Goal: Transaction & Acquisition: Purchase product/service

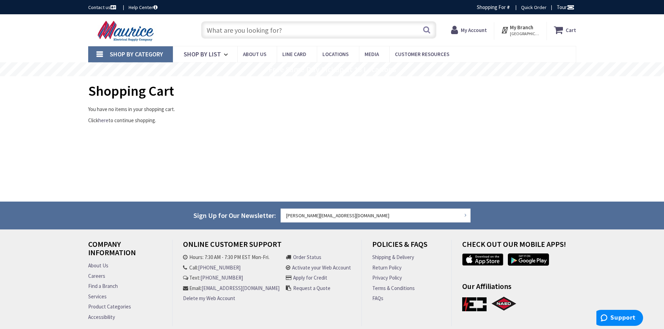
type input "[GEOGRAPHIC_DATA], [STREET_ADDRESS][PERSON_NAME]"
click at [227, 26] on input "text" at bounding box center [318, 29] width 235 height 17
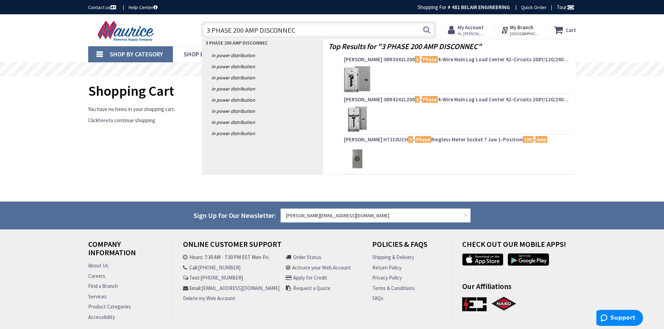
type input "3 PHASE 200 AMP DISCONNECT"
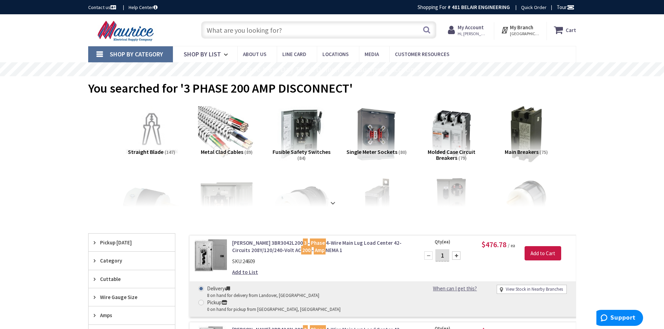
click at [473, 28] on strong "My Account" at bounding box center [470, 27] width 26 height 7
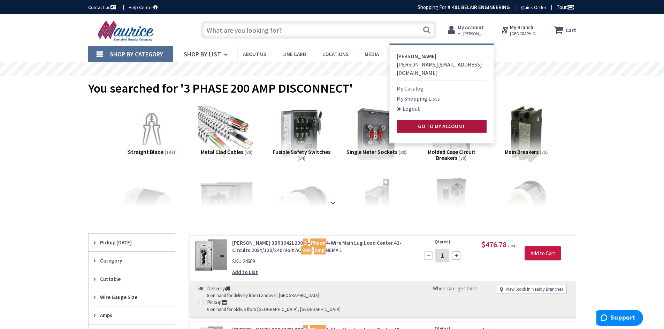
click at [450, 123] on strong "Go to My Account" at bounding box center [441, 126] width 47 height 7
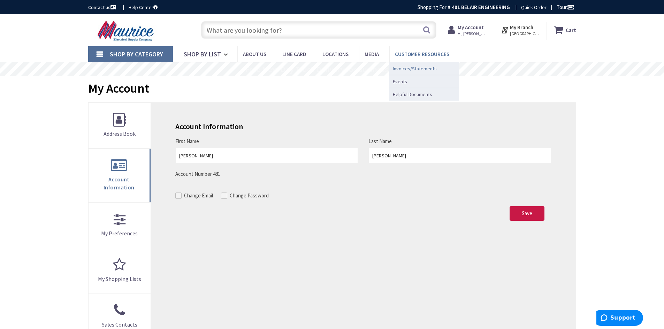
click at [400, 67] on span "Invoices/Statements" at bounding box center [415, 68] width 44 height 7
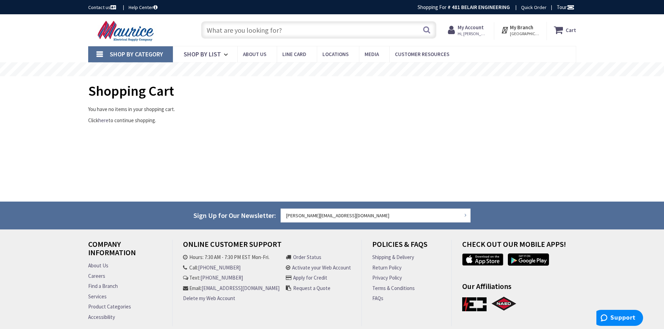
click at [557, 169] on div "Shopping Cart You have no items in your shopping cart. Click here to continue s…" at bounding box center [332, 135] width 488 height 104
click at [462, 33] on span "Hi, [PERSON_NAME]" at bounding box center [472, 34] width 30 height 6
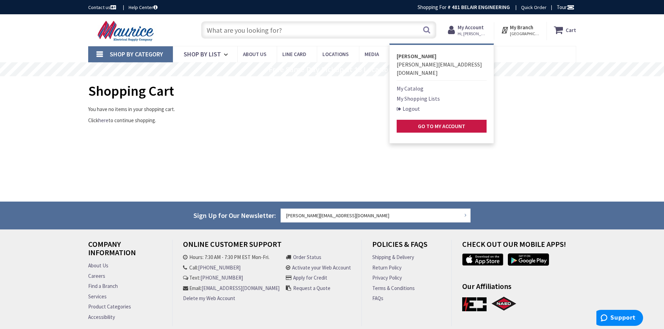
click at [416, 94] on link "My Shopping Lists" at bounding box center [417, 98] width 43 height 8
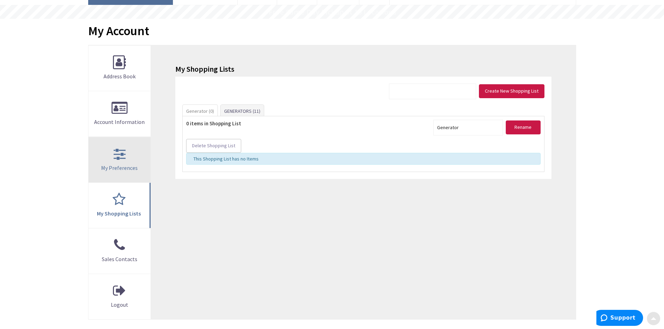
scroll to position [70, 0]
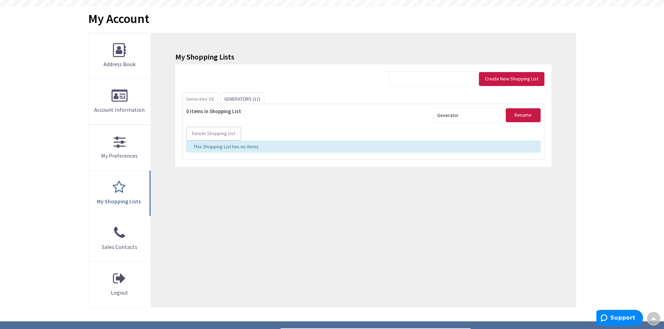
click at [234, 97] on link "GENERATORS (11)" at bounding box center [241, 99] width 43 height 13
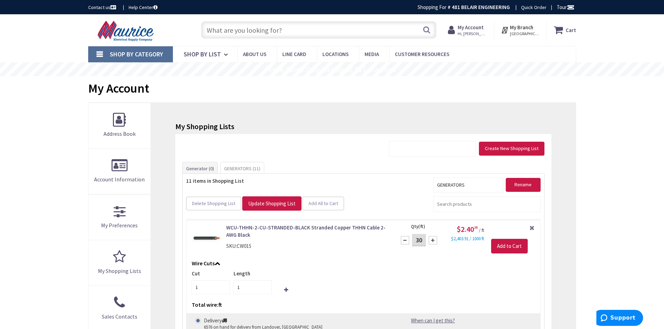
click at [270, 35] on input "text" at bounding box center [318, 29] width 235 height 17
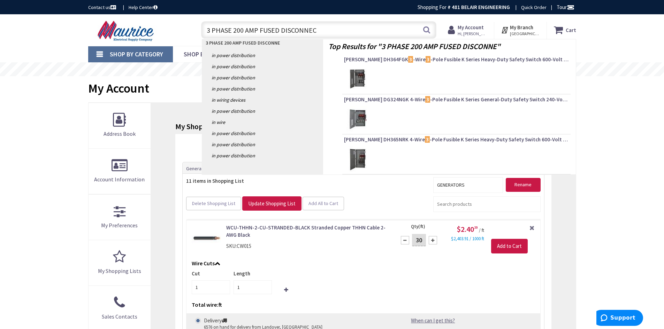
type input "3 PHASE 200 AMP FUSED DISCONNECT"
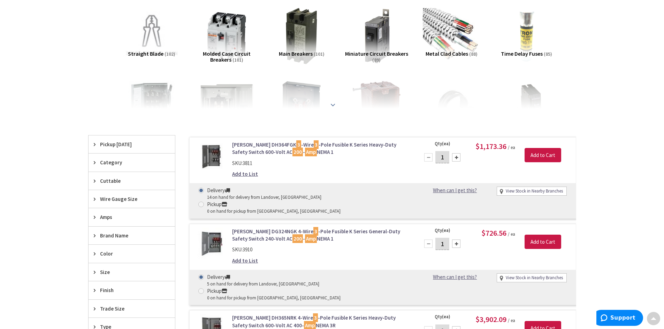
scroll to position [104, 0]
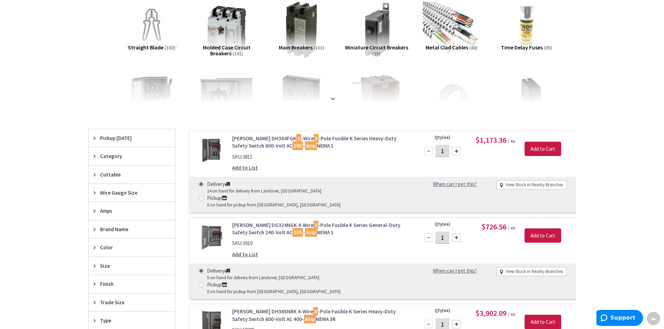
click at [283, 144] on link "Eaton DH364FGK 3 -Wire 3 -Pole Fusible K Series Heavy-Duty Safety Switch 600-Vo…" at bounding box center [320, 142] width 177 height 15
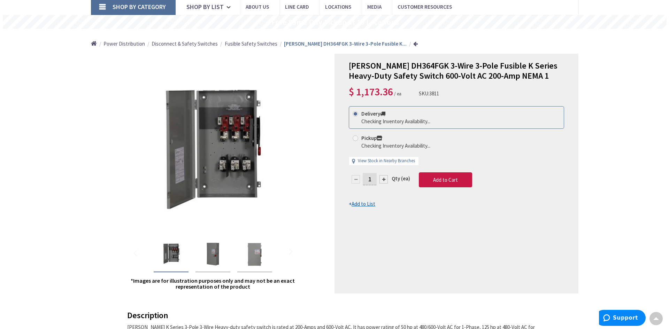
scroll to position [35, 0]
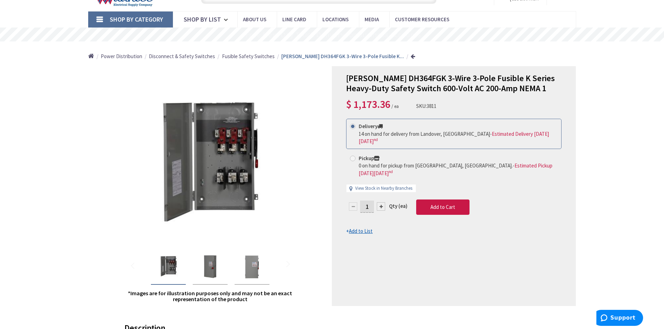
click at [355, 156] on span at bounding box center [353, 159] width 6 height 6
click at [355, 156] on input "Pickup 0 on hand for pickup from [GEOGRAPHIC_DATA], [GEOGRAPHIC_DATA]. - Estima…" at bounding box center [353, 158] width 5 height 5
radio input "true"
click at [452, 204] on span "Add to Cart" at bounding box center [442, 207] width 25 height 7
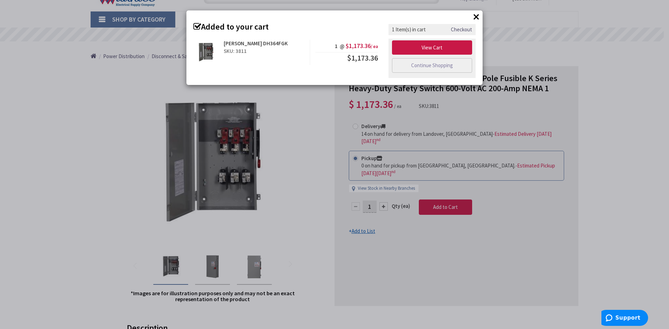
click at [473, 18] on button "×" at bounding box center [476, 16] width 10 height 10
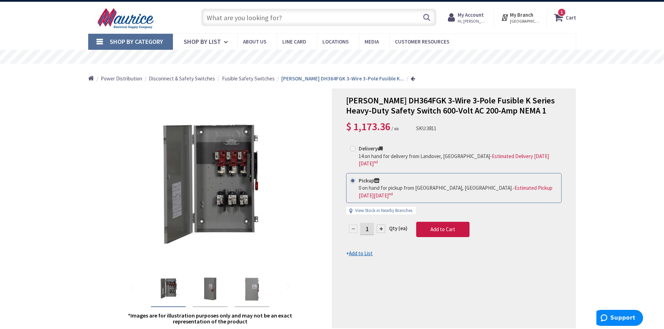
scroll to position [0, 0]
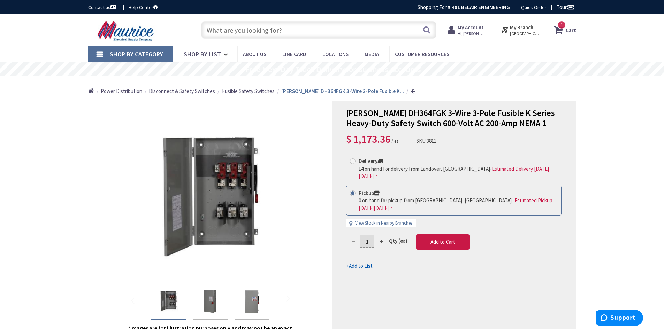
click at [342, 34] on input "text" at bounding box center [318, 29] width 235 height 17
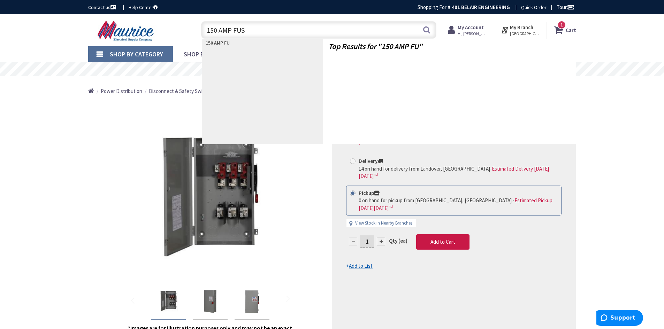
type input "150 AMP FUSE"
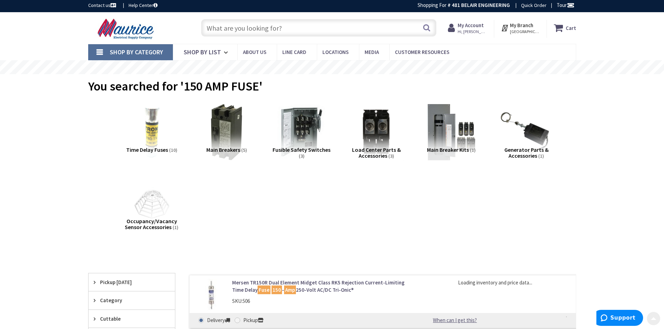
scroll to position [174, 0]
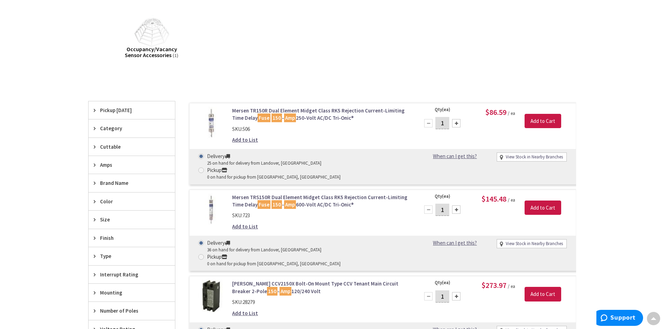
click at [459, 123] on div at bounding box center [456, 123] width 8 height 8
click at [428, 123] on div at bounding box center [428, 123] width 8 height 8
type input "3"
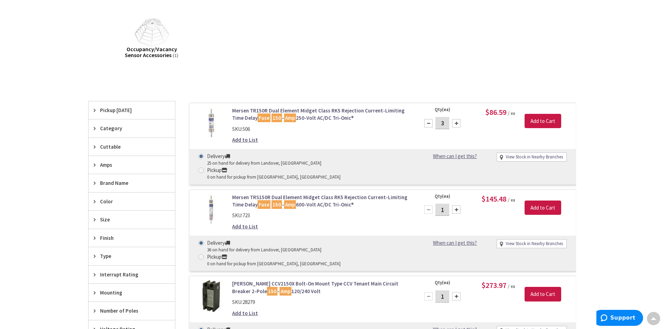
click at [290, 157] on div "Delivery 25 on hand for delivery from Landover, MD Pickup 0 on hand for pickup …" at bounding box center [303, 167] width 221 height 28
click at [204, 168] on span at bounding box center [201, 171] width 6 height 6
click at [204, 168] on input "Pickup 0 on hand for pickup from Annapolis, MD" at bounding box center [202, 170] width 5 height 5
radio input "true"
click at [535, 121] on input "Add to Cart" at bounding box center [542, 121] width 37 height 15
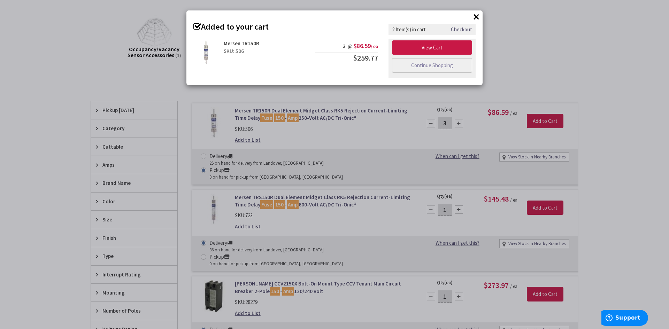
click at [521, 55] on div "× Added to your cart Mersen TR150R SKU: 506 3 @ $86.59 / ea $259.77" at bounding box center [334, 164] width 669 height 329
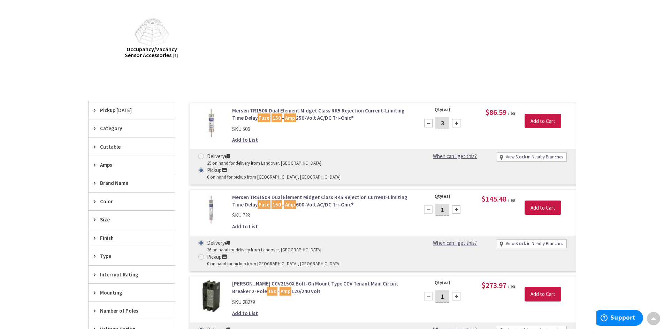
click at [277, 110] on link "Mersen TR150R Dual Element Midget Class RK5 Rejection Current-Limiting Time Del…" at bounding box center [320, 114] width 177 height 15
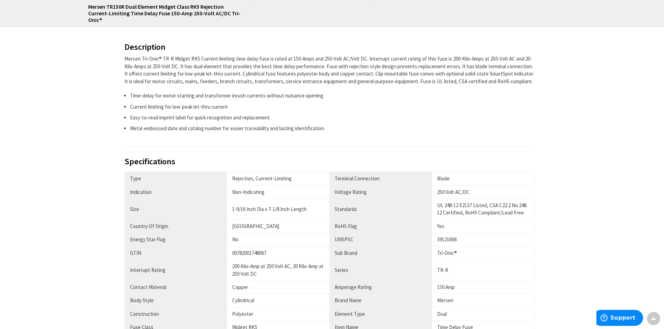
scroll to position [279, 0]
radio input "true"
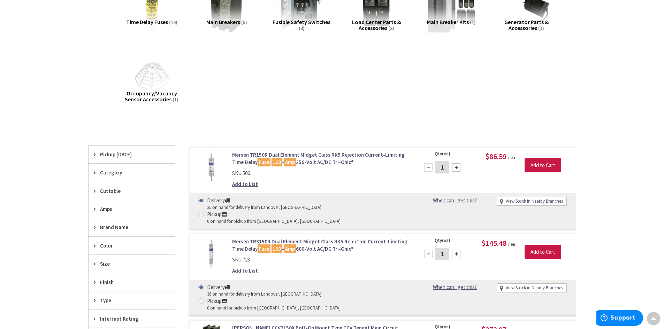
click at [287, 238] on link "Mersen TRS150R Dual Element Midget Class RK5 Rejection Current-Limiting Time De…" at bounding box center [320, 245] width 177 height 15
click at [325, 238] on link "Mersen TRS150R Dual Element Midget Class RK5 Rejection Current-Limiting Time De…" at bounding box center [320, 245] width 177 height 15
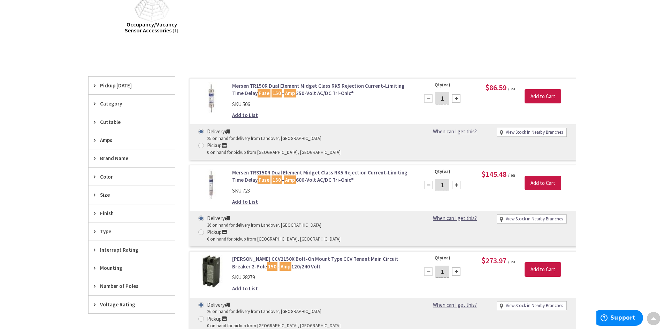
scroll to position [200, 0]
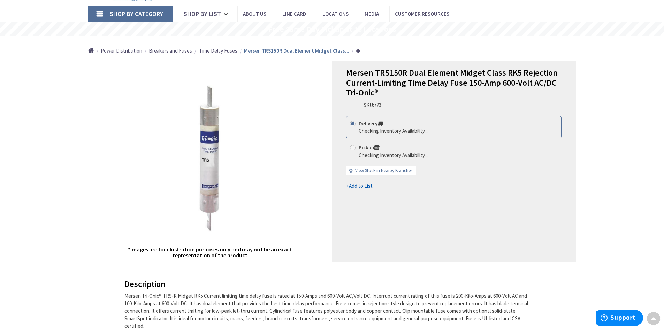
scroll to position [35, 0]
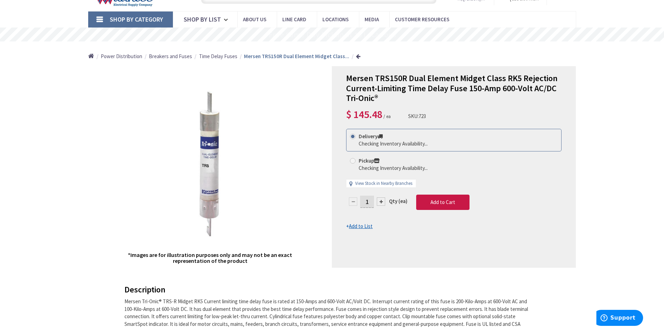
click at [378, 199] on div at bounding box center [381, 201] width 8 height 8
type input "2"
click at [0, 0] on div at bounding box center [0, 0] width 0 height 0
click at [378, 200] on div at bounding box center [453, 167] width 243 height 201
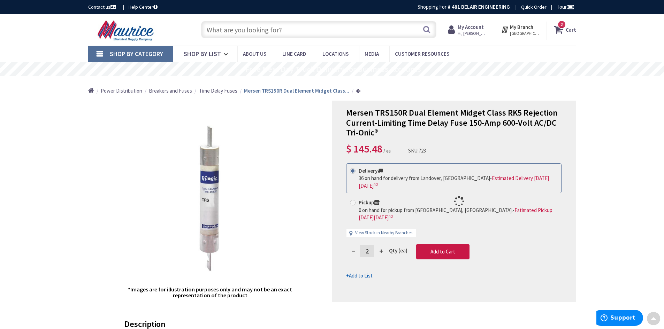
scroll to position [0, 0]
click at [399, 271] on div at bounding box center [453, 201] width 243 height 201
click at [382, 237] on div at bounding box center [453, 201] width 243 height 201
click at [435, 249] on span "Add to Cart" at bounding box center [442, 252] width 25 height 7
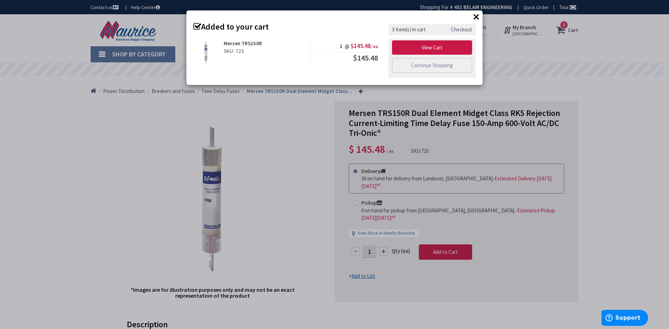
click at [519, 86] on div "× Added to your cart Mersen TRS150R SKU: 723 1 @ $145.48 / ea $145.48" at bounding box center [334, 164] width 669 height 329
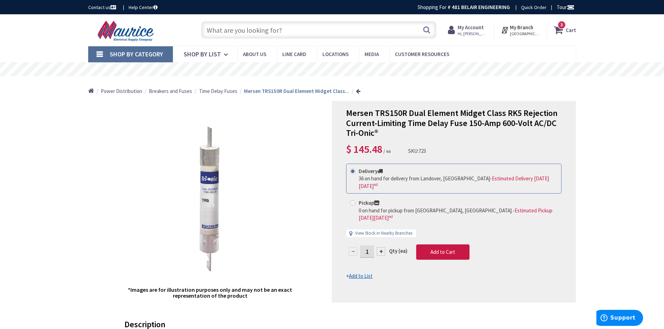
click at [563, 26] on span "3" at bounding box center [561, 25] width 2 height 6
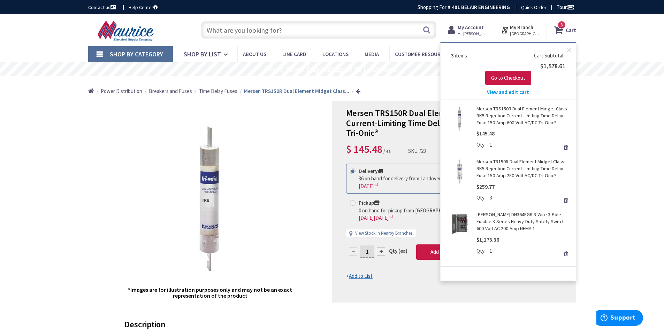
click at [468, 222] on img at bounding box center [458, 224] width 27 height 27
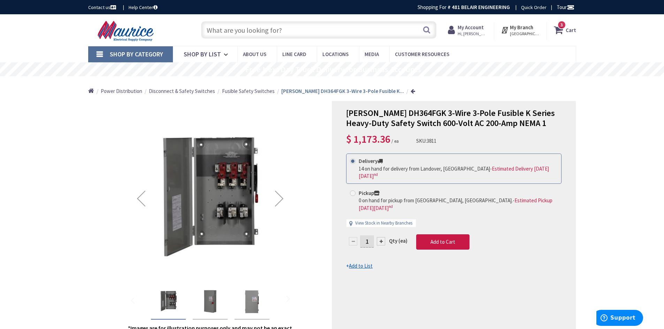
click at [265, 31] on input "text" at bounding box center [318, 29] width 235 height 17
type input "3"
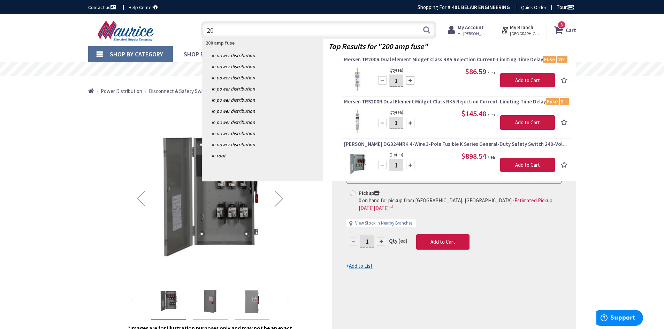
type input "2"
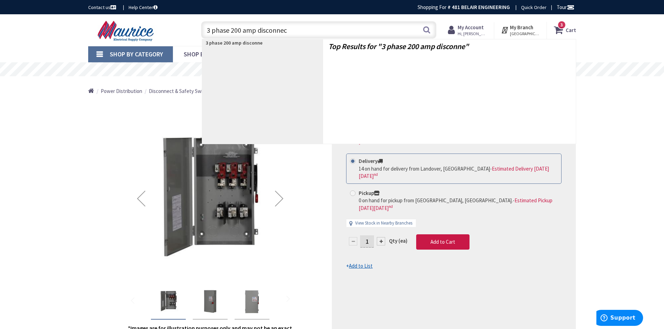
type input "3 phase 200 amp disconnect"
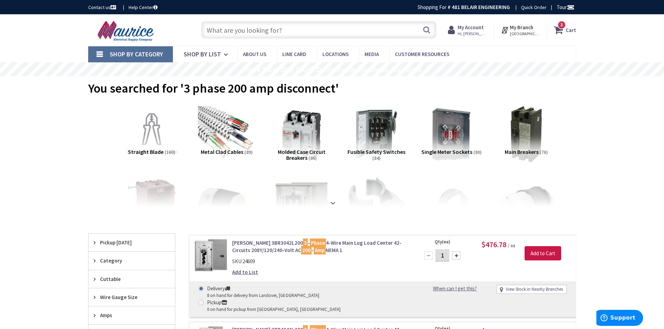
click at [284, 31] on input "text" at bounding box center [318, 29] width 235 height 17
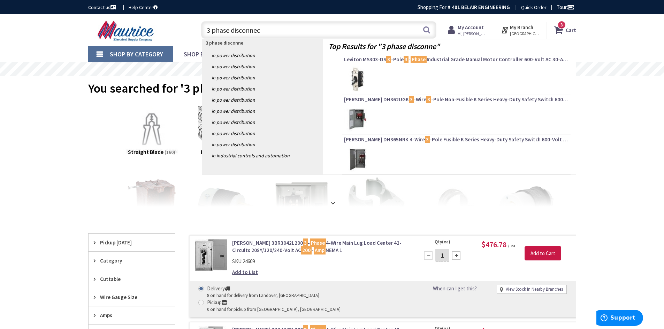
type input "3 phase disconnect"
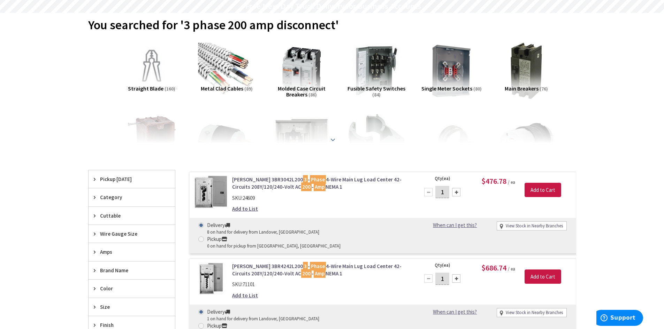
scroll to position [70, 0]
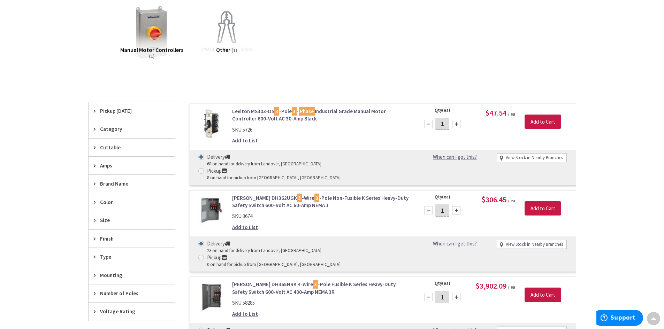
scroll to position [174, 0]
click at [102, 165] on span "Amps" at bounding box center [128, 164] width 57 height 7
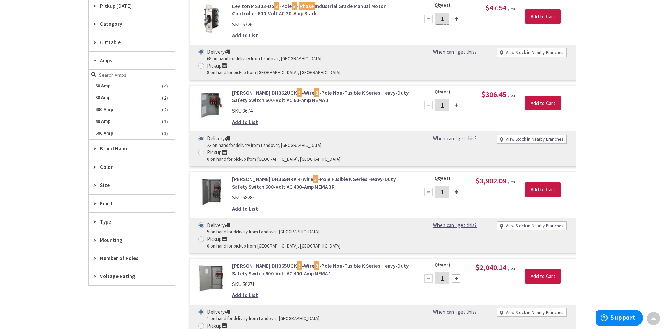
scroll to position [0, 0]
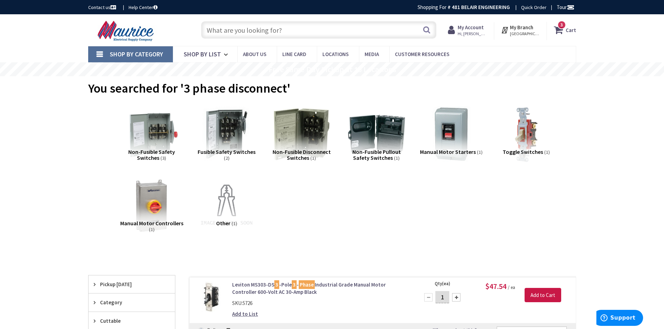
click at [230, 35] on input "text" at bounding box center [318, 29] width 235 height 17
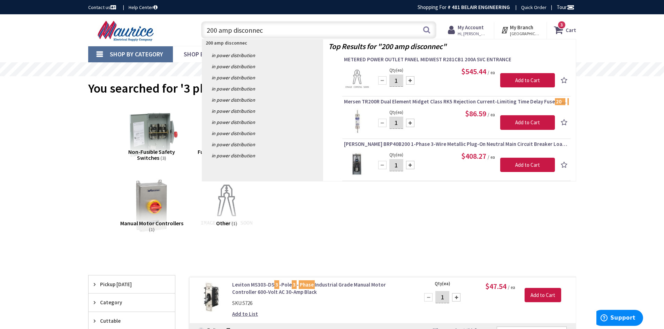
type input "200 amp disconnect"
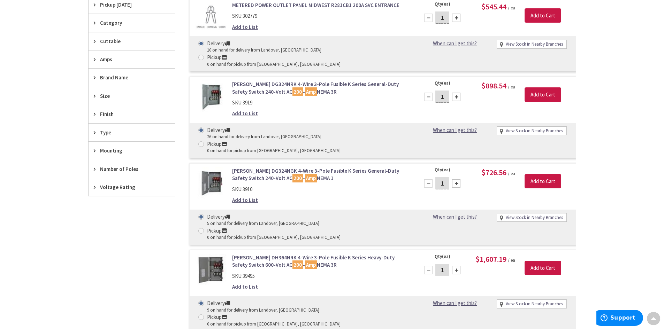
scroll to position [209, 0]
click at [326, 253] on link "Eaton DH364NRK 4-Wire 3-Pole Fusible K Series Heavy-Duty Safety Switch 600-Volt…" at bounding box center [320, 260] width 177 height 15
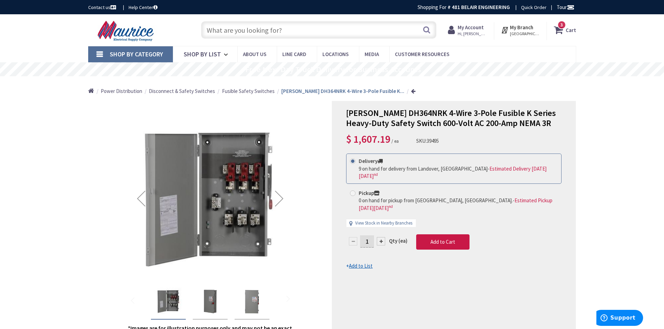
click at [354, 191] on span at bounding box center [353, 194] width 6 height 6
click at [354, 191] on input "Pickup 0 on hand for pickup from [GEOGRAPHIC_DATA], [GEOGRAPHIC_DATA]. - Estima…" at bounding box center [353, 193] width 5 height 5
radio input "true"
click at [454, 234] on button "Add to Cart" at bounding box center [442, 241] width 53 height 15
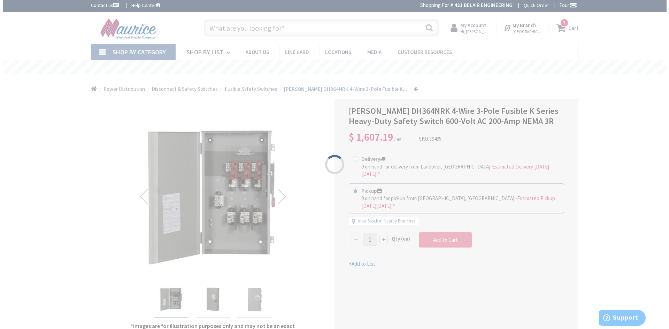
scroll to position [244, 0]
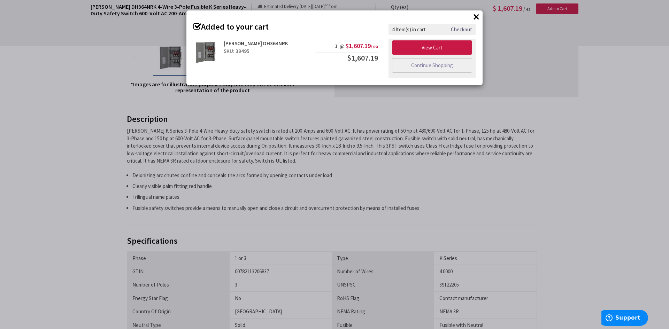
click at [462, 141] on div "× Added to your cart Eaton DH364NRK SKU: 39495 1 @ $1,607.19 / ea $1,607.19" at bounding box center [334, 164] width 669 height 329
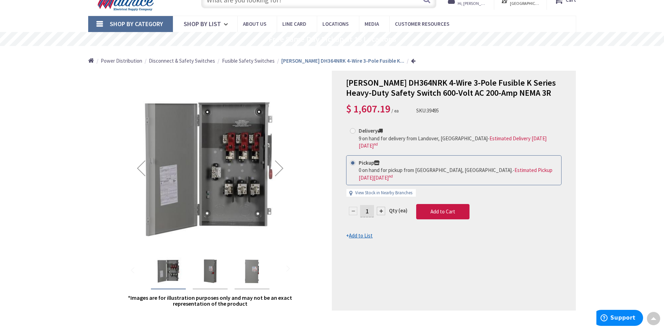
scroll to position [0, 0]
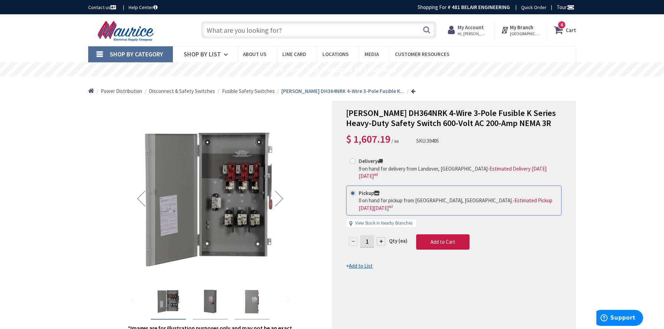
click at [566, 31] on strong "Cart" at bounding box center [570, 30] width 10 height 13
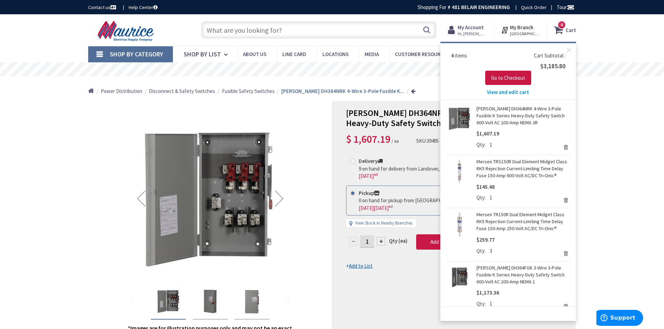
click at [506, 94] on span "View and edit cart" at bounding box center [508, 92] width 42 height 7
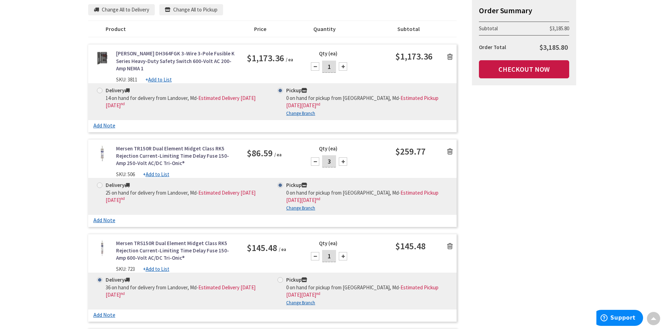
scroll to position [104, 0]
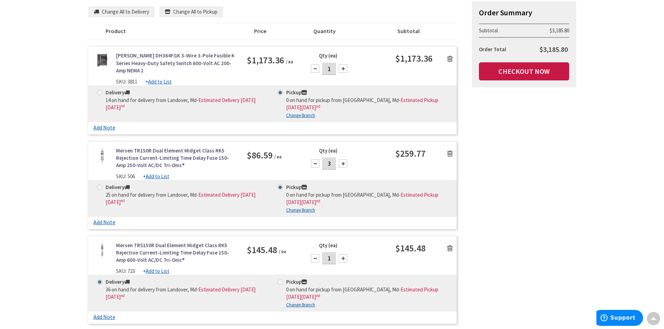
click at [448, 61] on icon at bounding box center [450, 58] width 6 height 7
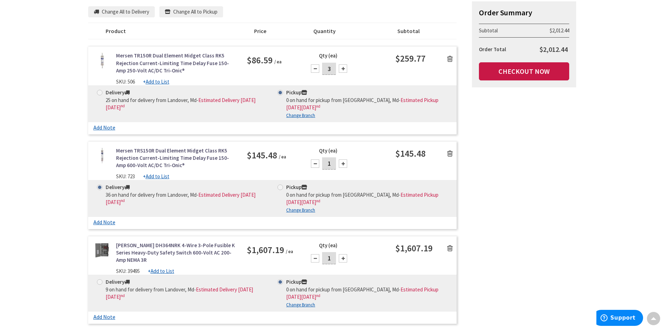
click at [448, 61] on icon at bounding box center [450, 58] width 6 height 7
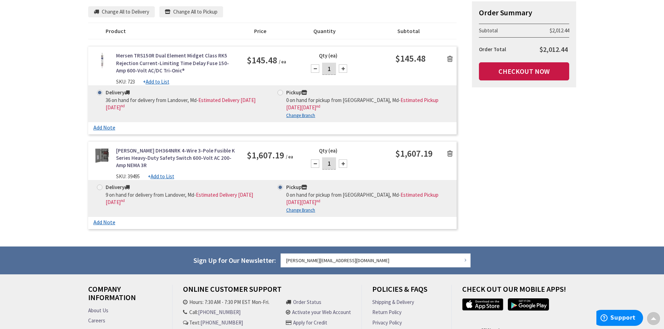
click at [343, 71] on div at bounding box center [343, 68] width 8 height 8
type input "3"
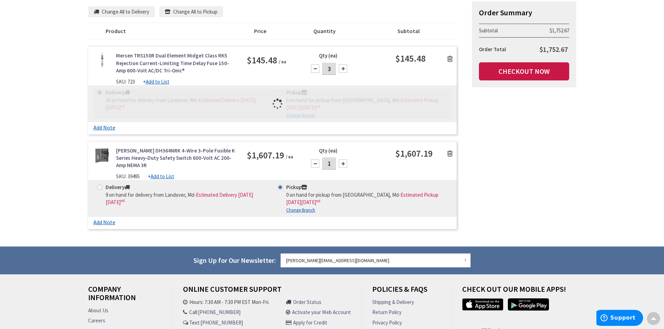
click at [282, 92] on div at bounding box center [272, 104] width 358 height 30
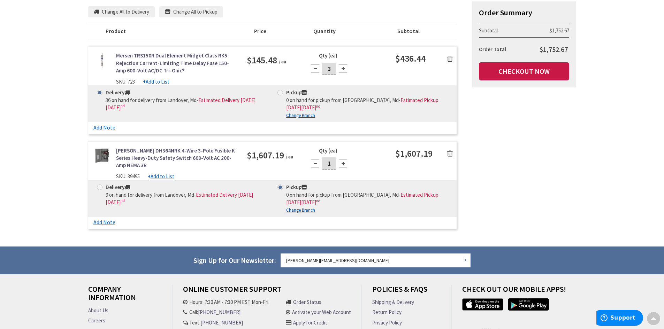
click at [282, 92] on span at bounding box center [280, 93] width 6 height 6
click at [282, 92] on input "Pickup 0 on hand for pickup from Annapolis, Md - Estimated Pickup on Thursday, …" at bounding box center [281, 92] width 5 height 5
radio input "true"
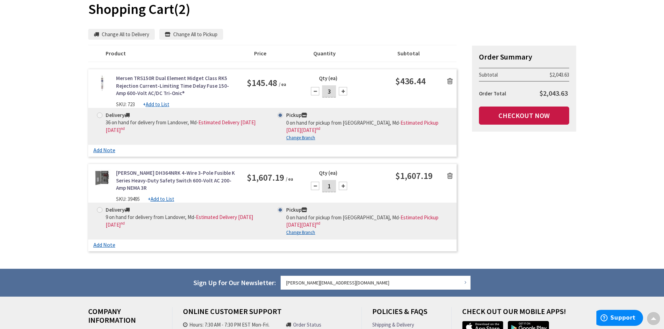
scroll to position [127, 0]
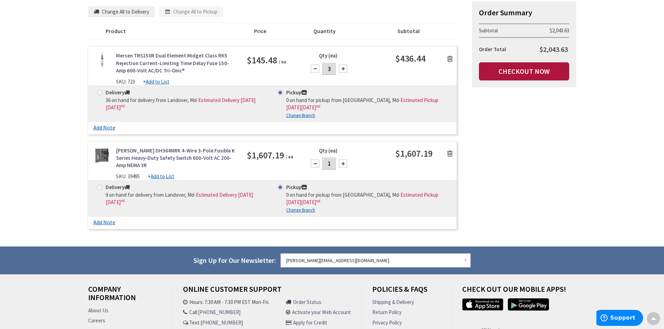
click at [512, 69] on link "Checkout Now" at bounding box center [524, 71] width 90 height 18
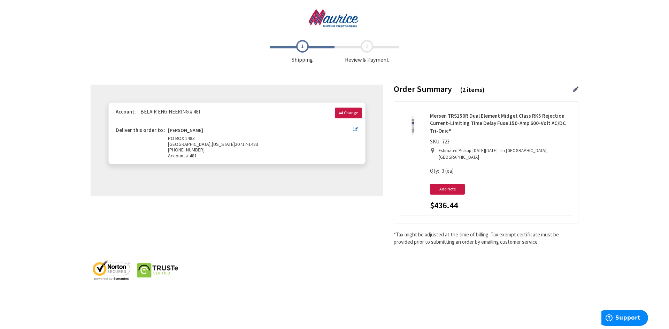
click at [354, 129] on icon at bounding box center [355, 128] width 5 height 5
type input "PO BOX 1483"
type input "MITCHELLVILLE"
type input "20717-1483"
type input "301-218-2377"
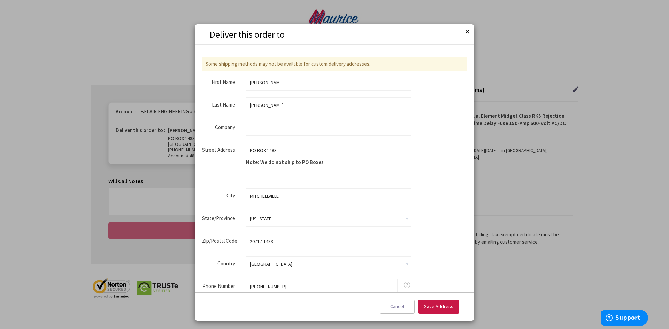
drag, startPoint x: 284, startPoint y: 151, endPoint x: 192, endPoint y: 159, distance: 92.0
click at [192, 160] on aside "Deliver this order to Close Some shipping methods may not be available for cust…" at bounding box center [334, 164] width 669 height 329
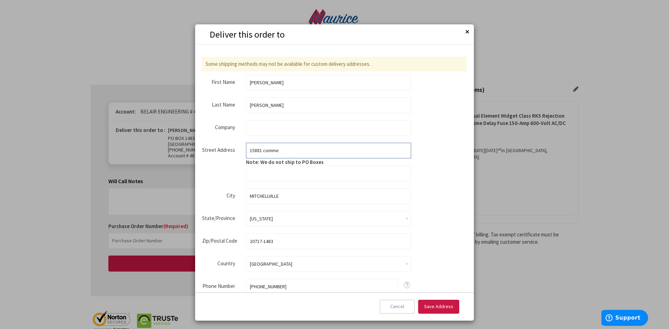
type input "15881 COMMERCE COURT"
type input "UPPER MARLBORO"
type input "20774"
type input "3013436480"
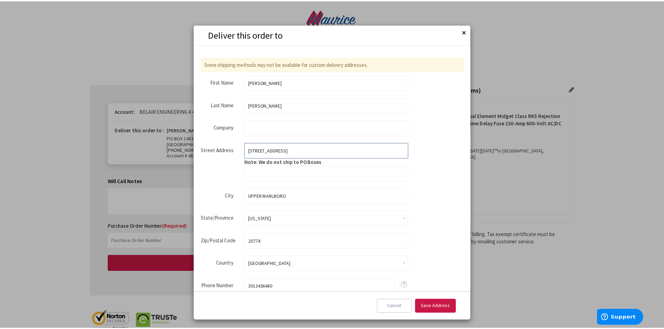
scroll to position [23, 0]
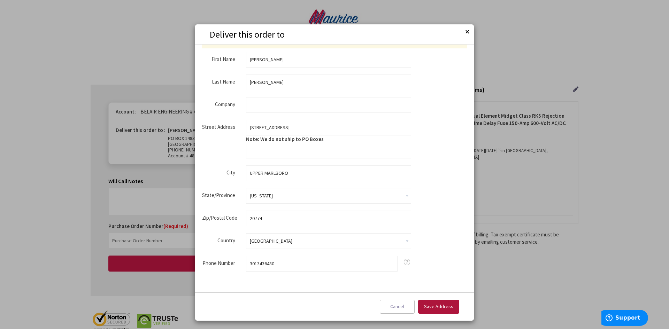
click at [434, 303] on button "Save Address" at bounding box center [438, 307] width 41 height 14
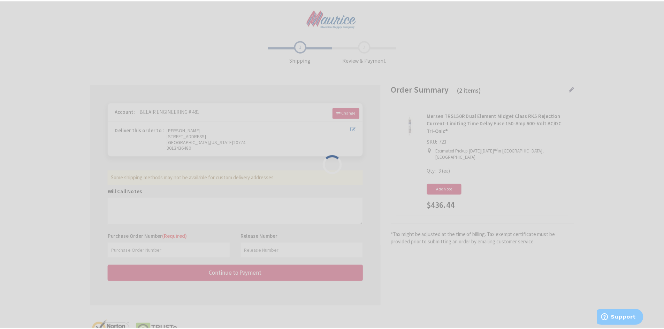
scroll to position [0, 0]
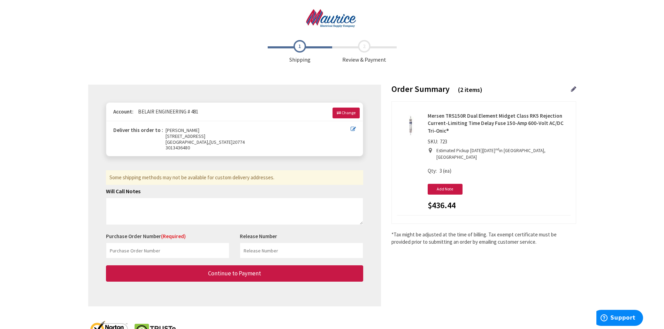
click at [317, 15] on img at bounding box center [331, 18] width 68 height 19
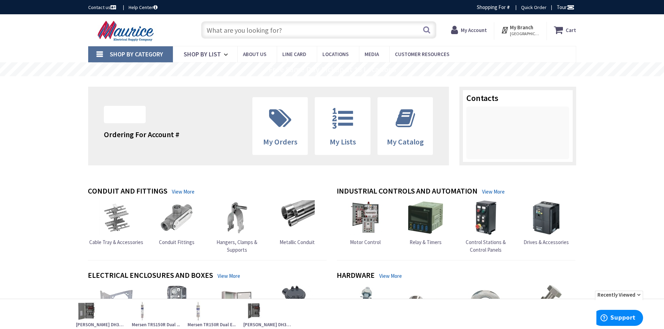
click at [560, 32] on icon at bounding box center [559, 30] width 12 height 13
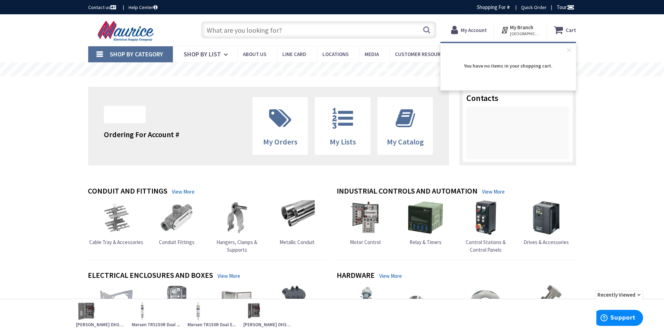
click at [560, 32] on icon at bounding box center [559, 30] width 12 height 13
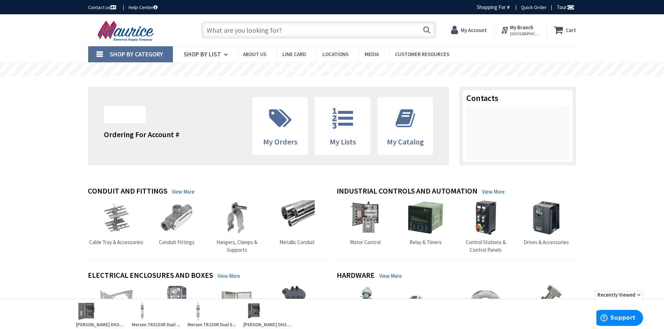
click at [615, 34] on div "Skip to Content Toggle Nav Search Cart My Cart Close" at bounding box center [332, 30] width 664 height 32
click at [569, 29] on strong "Cart" at bounding box center [570, 30] width 10 height 13
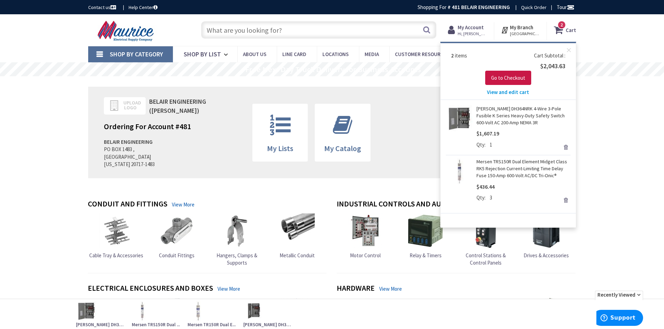
click at [514, 90] on span "View and edit cart" at bounding box center [508, 92] width 42 height 7
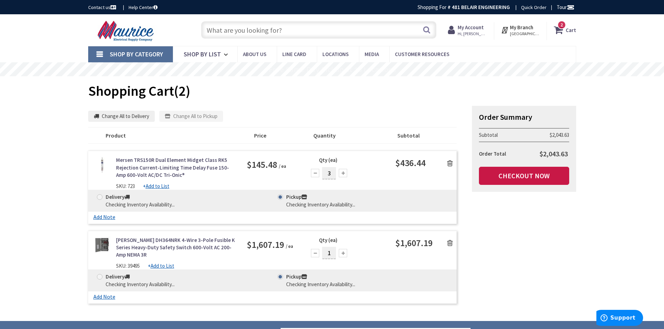
click at [518, 31] on span "[GEOGRAPHIC_DATA], [GEOGRAPHIC_DATA]" at bounding box center [525, 34] width 30 height 6
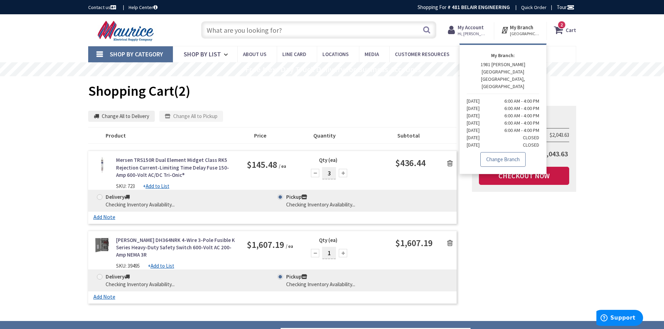
click at [506, 152] on link "Change Branch" at bounding box center [502, 159] width 45 height 15
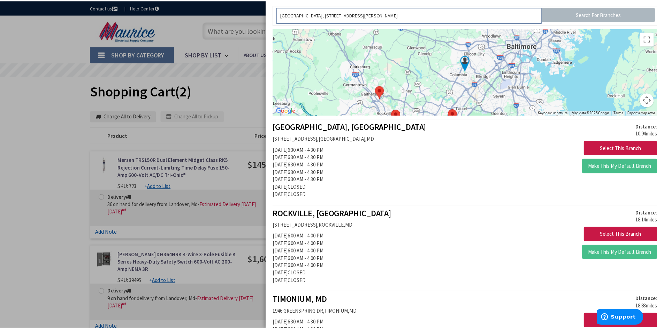
scroll to position [35, 0]
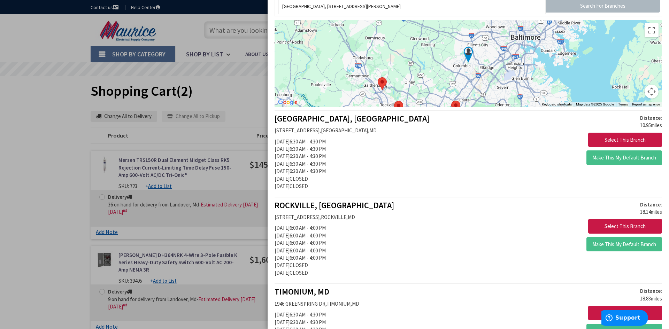
click at [68, 201] on div at bounding box center [334, 164] width 669 height 329
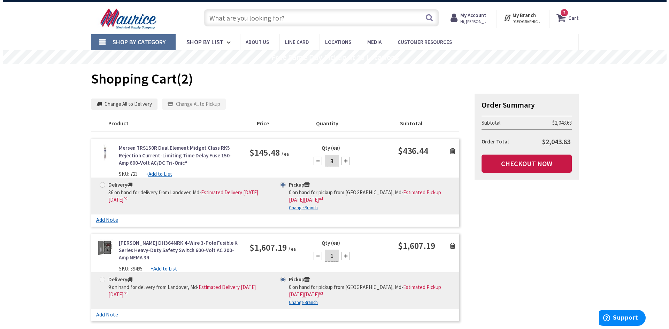
scroll to position [0, 0]
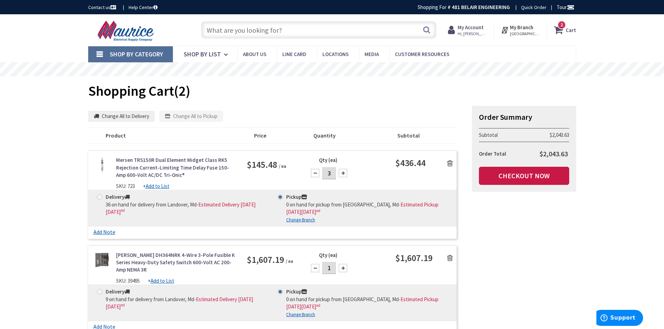
click at [512, 33] on span "ANNAPOLIS, MD" at bounding box center [525, 34] width 30 height 6
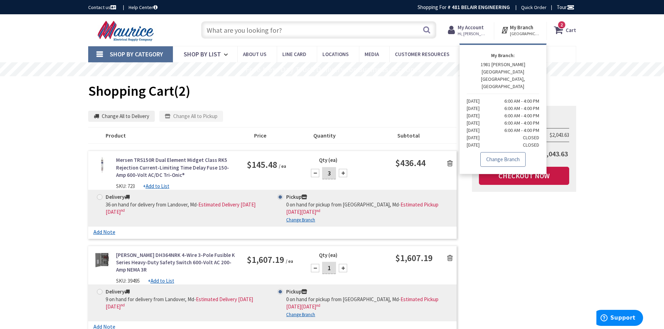
click at [498, 152] on link "Change Branch" at bounding box center [502, 159] width 45 height 15
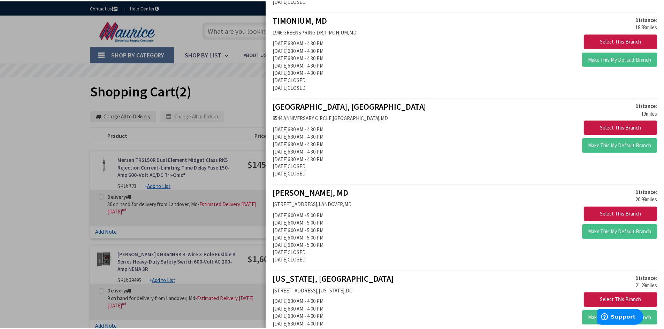
scroll to position [313, 0]
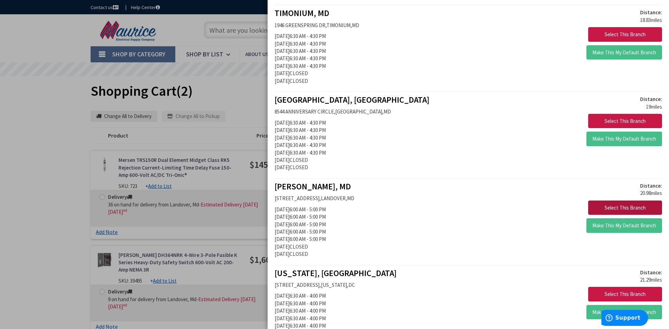
click at [620, 206] on button "Select This Branch" at bounding box center [625, 208] width 74 height 15
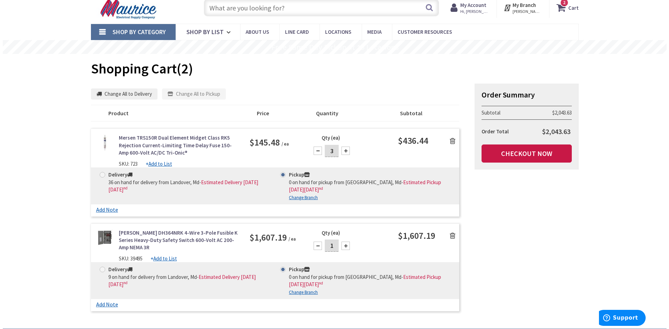
scroll to position [35, 0]
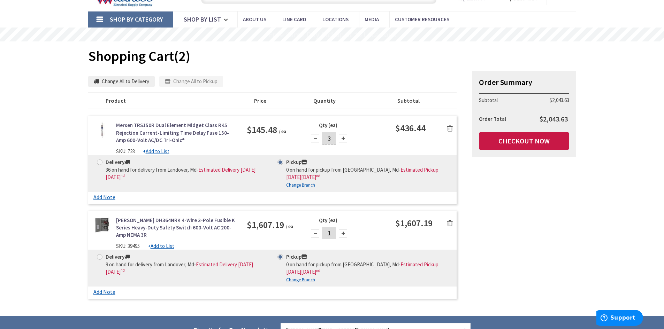
click at [291, 185] on u "Change Branch" at bounding box center [300, 185] width 29 height 6
select select "data-availability"
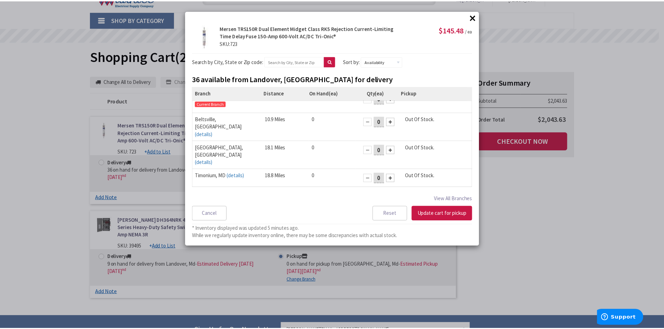
scroll to position [0, 0]
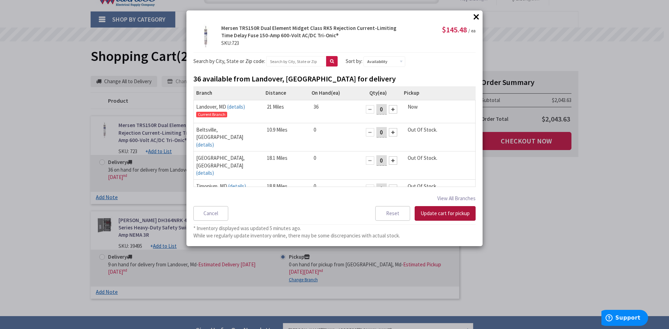
click at [448, 213] on button "Update cart for pickup" at bounding box center [444, 213] width 61 height 15
click at [498, 261] on div "× × Mersen TRS150R Dual Element Midget Class RK5 Rejection Current-Limiting Tim…" at bounding box center [334, 164] width 669 height 329
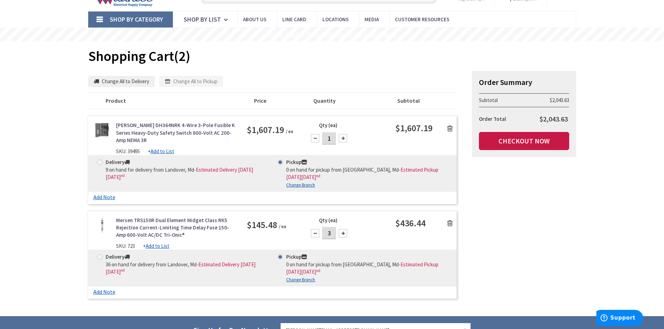
click at [309, 278] on u "Change Branch" at bounding box center [300, 280] width 29 height 6
click at [302, 282] on u "Change Branch" at bounding box center [300, 280] width 29 height 6
select select "data-availability"
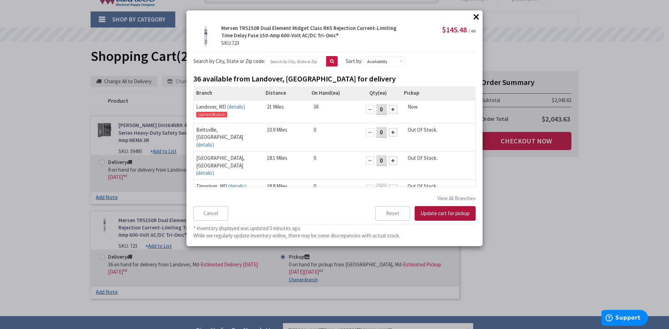
click at [432, 214] on button "Update cart for pickup" at bounding box center [444, 213] width 61 height 15
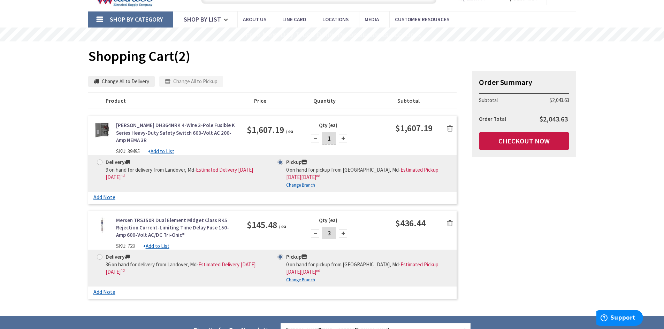
click at [312, 183] on u "Change Branch" at bounding box center [300, 185] width 29 height 6
select select "data-availability"
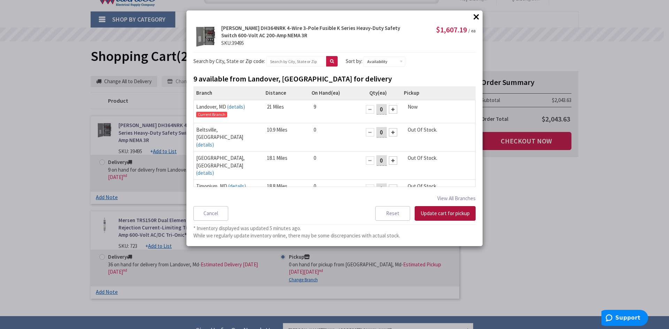
click at [429, 214] on button "Update cart for pickup" at bounding box center [444, 213] width 61 height 15
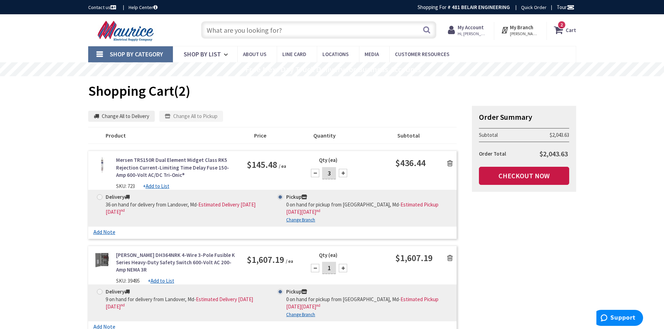
click at [527, 31] on span "LANDOVER, MD" at bounding box center [525, 34] width 30 height 6
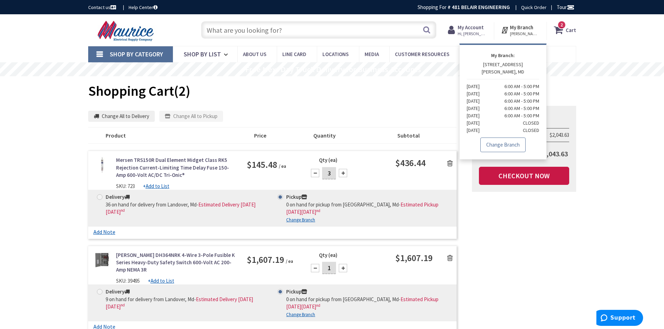
click at [497, 142] on link "Change Branch" at bounding box center [502, 145] width 45 height 15
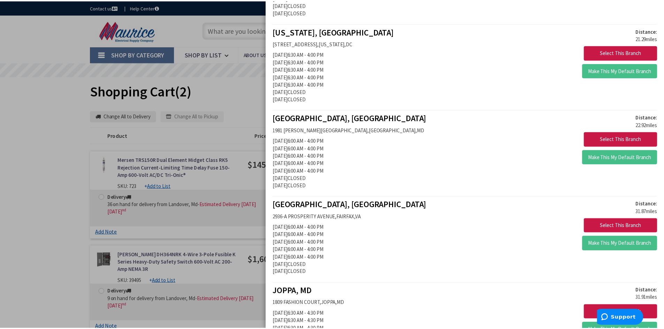
scroll to position [557, 0]
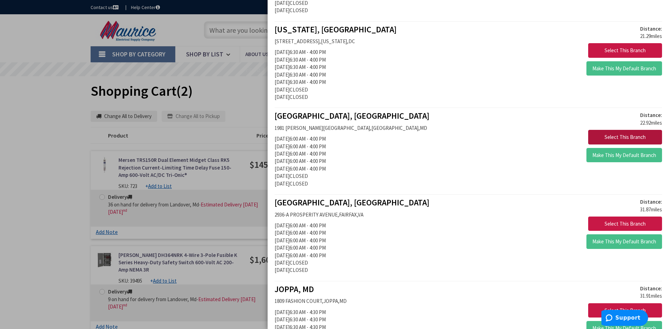
click at [606, 135] on button "Select This Branch" at bounding box center [625, 137] width 74 height 15
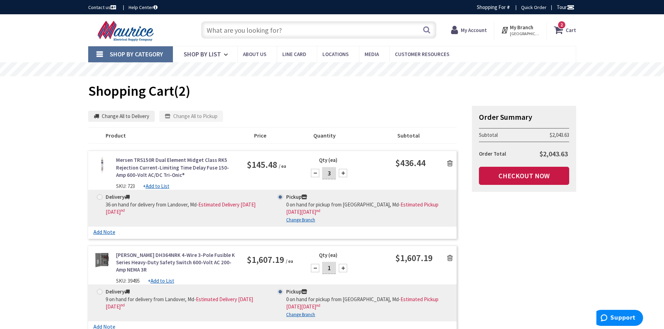
click at [308, 218] on u "Change Branch" at bounding box center [300, 220] width 29 height 6
select select "data-availability"
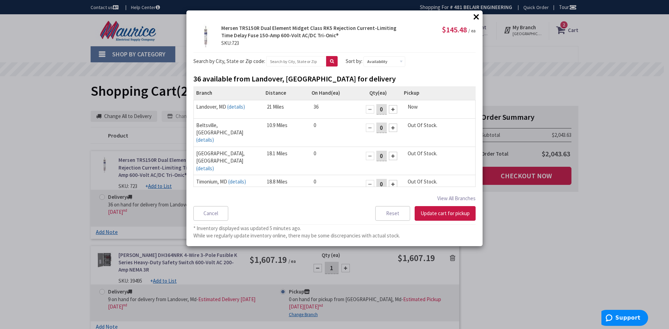
click at [311, 110] on td "36" at bounding box center [334, 106] width 47 height 13
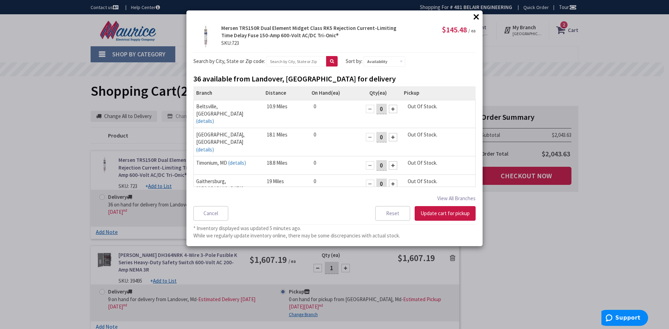
scroll to position [28, 0]
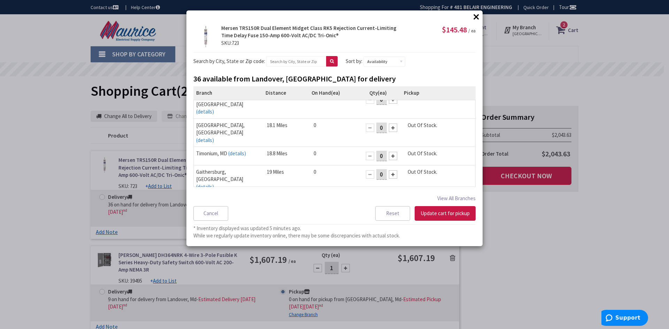
click at [366, 199] on div at bounding box center [370, 203] width 8 height 8
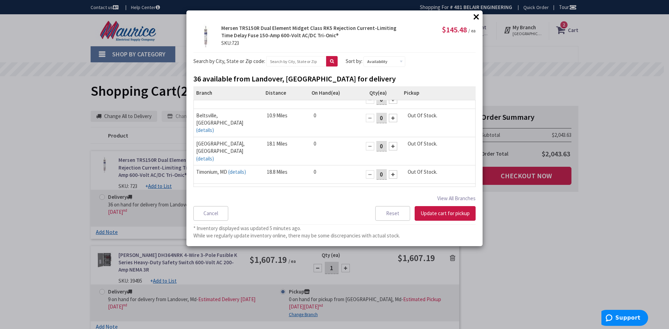
scroll to position [0, 0]
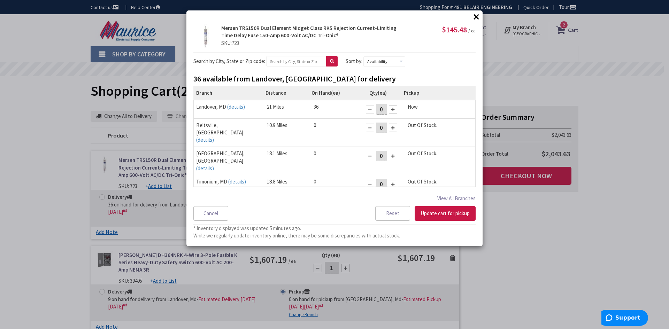
click at [389, 111] on div at bounding box center [393, 109] width 8 height 8
click at [425, 215] on button "Update cart for pickup" at bounding box center [444, 213] width 61 height 15
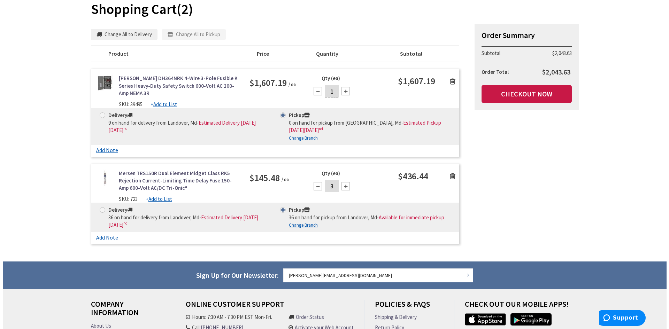
scroll to position [104, 0]
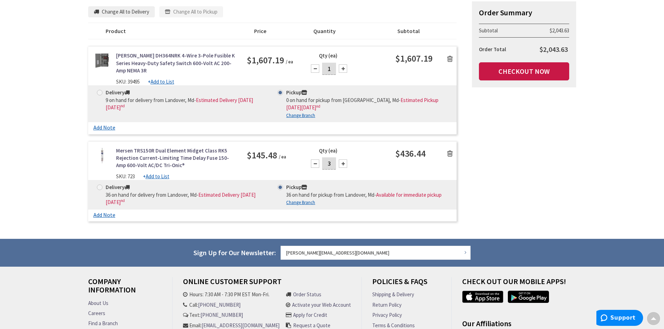
click at [304, 118] on u "Change Branch" at bounding box center [300, 116] width 29 height 6
click at [310, 113] on u "Change Branch" at bounding box center [300, 116] width 29 height 6
select select "data-availability"
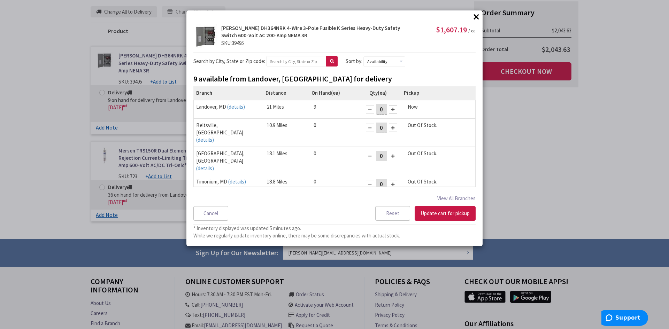
click at [389, 109] on div at bounding box center [393, 109] width 8 height 8
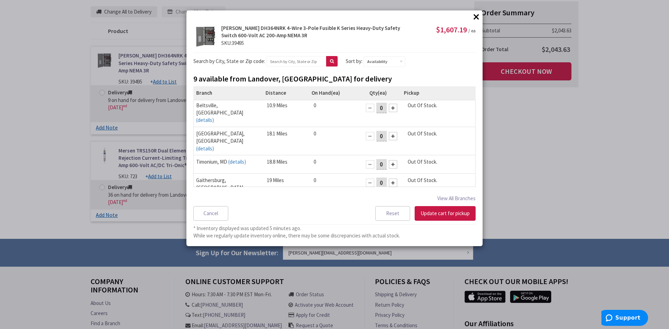
scroll to position [28, 0]
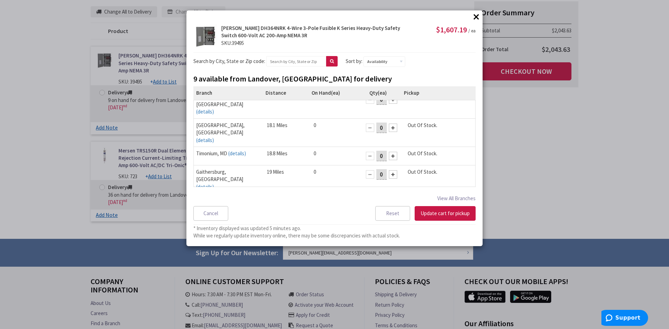
click at [366, 199] on div at bounding box center [370, 203] width 8 height 8
click at [426, 214] on button "Update cart for pickup" at bounding box center [444, 213] width 61 height 15
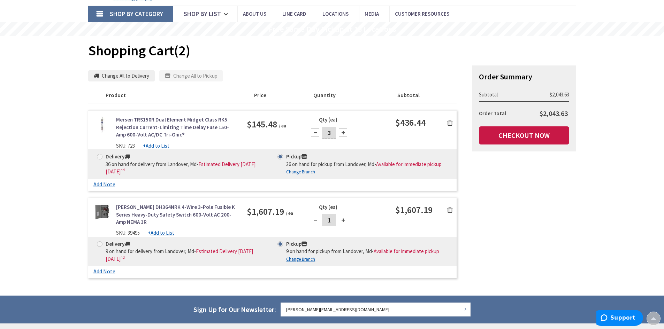
scroll to position [35, 0]
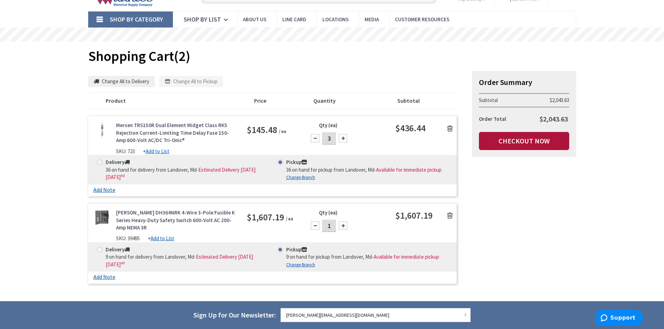
click at [496, 137] on link "Checkout Now" at bounding box center [524, 141] width 90 height 18
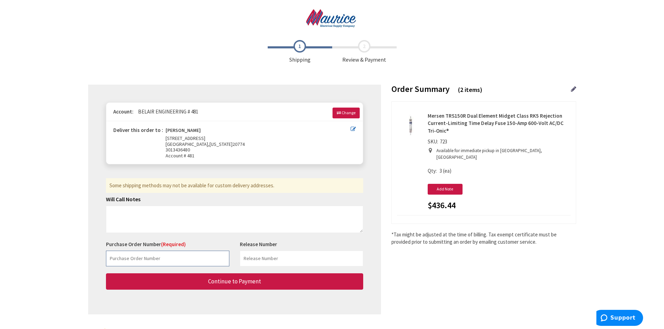
click at [166, 261] on input "text" at bounding box center [167, 259] width 123 height 16
type input "m"
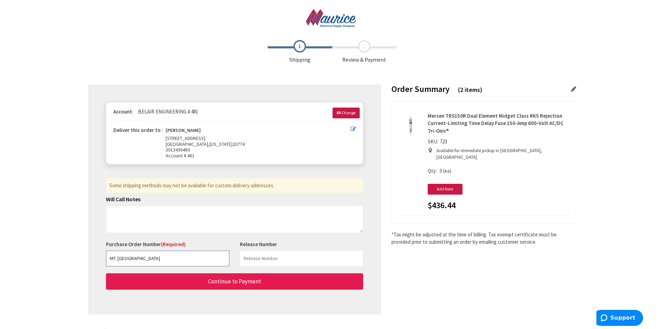
type input "MT. [GEOGRAPHIC_DATA]"
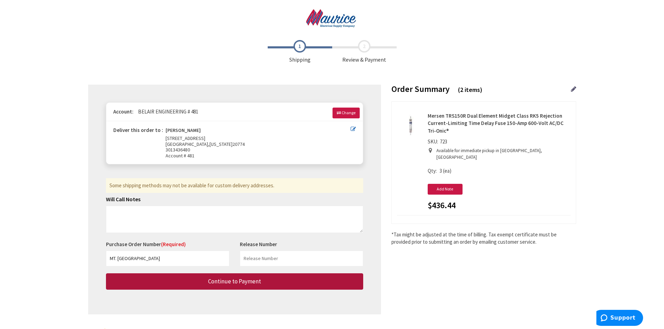
click at [221, 284] on span "Continue to Payment" at bounding box center [234, 282] width 53 height 8
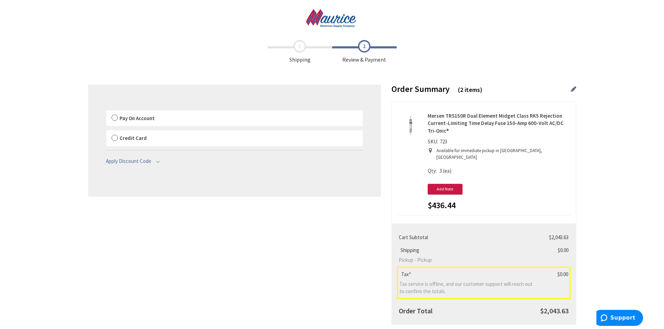
click at [141, 122] on label "Pay On Account" at bounding box center [234, 118] width 256 height 16
click at [106, 112] on input "Pay On Account" at bounding box center [106, 112] width 0 height 0
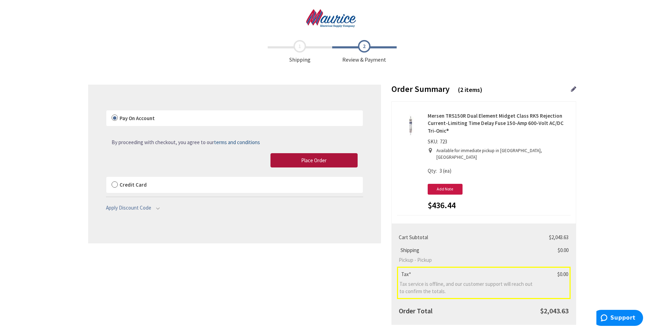
drag, startPoint x: 285, startPoint y: 160, endPoint x: 285, endPoint y: 153, distance: 7.0
click at [285, 160] on button "Place Order" at bounding box center [313, 160] width 87 height 15
